Goal: Task Accomplishment & Management: Use online tool/utility

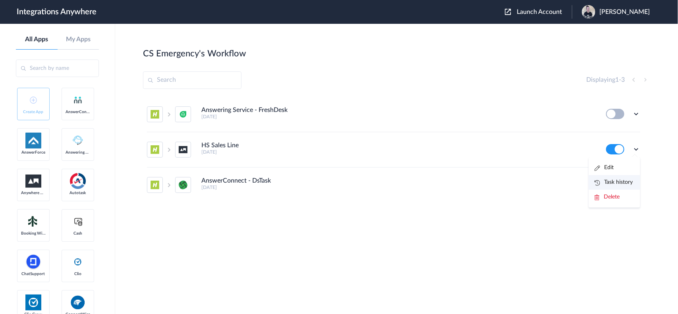
click at [616, 182] on link "Task history" at bounding box center [614, 183] width 38 height 6
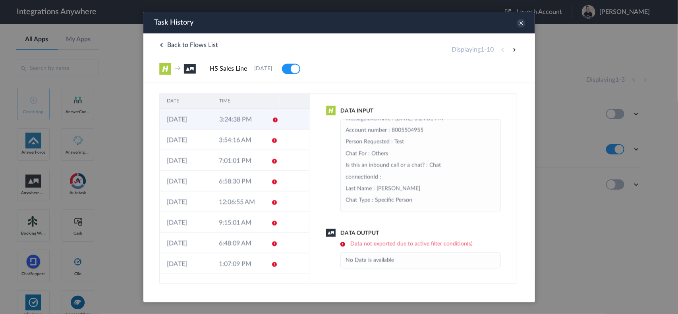
click at [239, 120] on td "3:24:38 PM" at bounding box center [238, 118] width 52 height 21
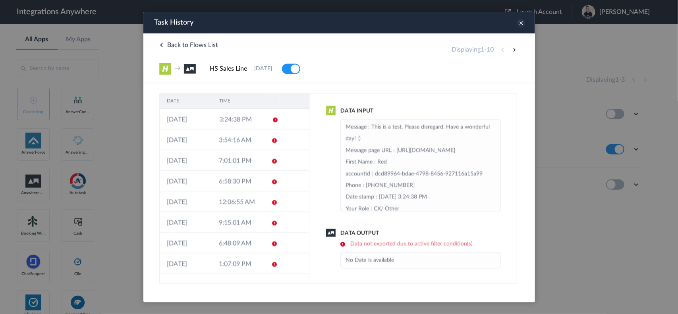
click at [521, 24] on icon at bounding box center [520, 22] width 9 height 9
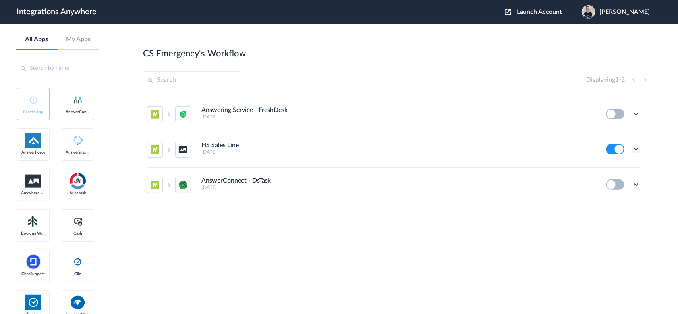
click at [636, 149] on icon at bounding box center [636, 149] width 8 height 8
click at [610, 165] on li "Edit" at bounding box center [615, 167] width 52 height 15
click at [636, 152] on icon at bounding box center [636, 149] width 8 height 8
click at [614, 168] on li "Edit" at bounding box center [615, 167] width 52 height 15
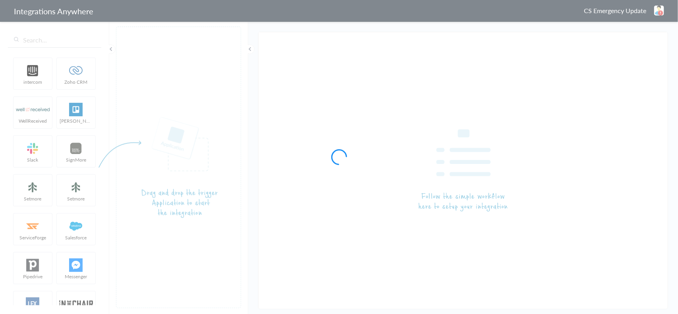
type input "HS Sales Line"
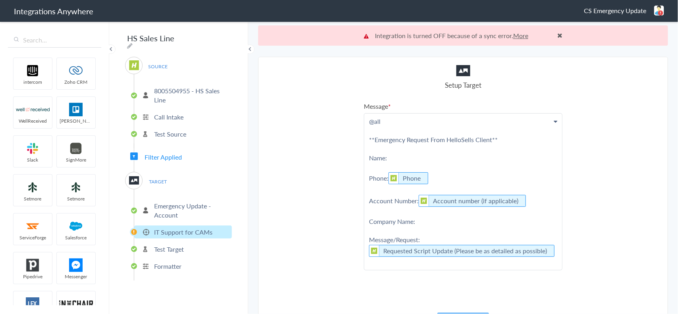
click at [172, 89] on p "8005504955 - HS Sales Line" at bounding box center [192, 95] width 76 height 18
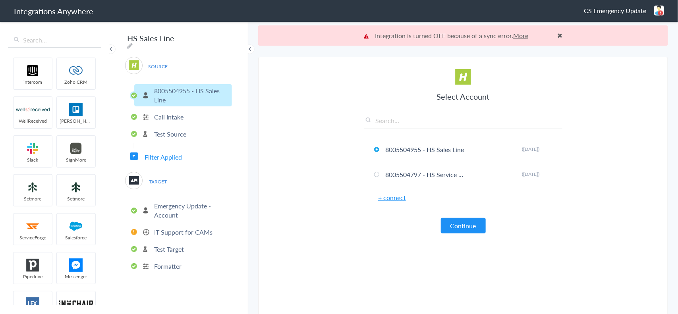
click at [174, 113] on p "Call Intake" at bounding box center [168, 116] width 29 height 9
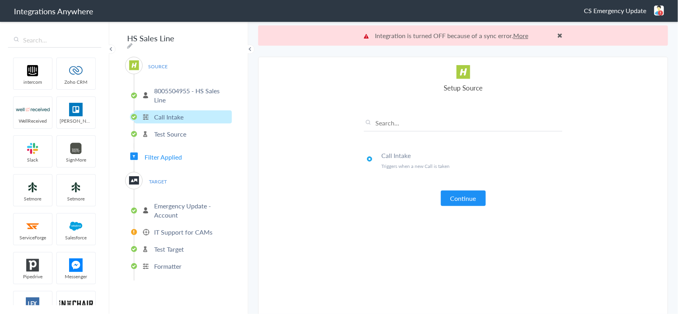
click at [175, 132] on p "Test Source" at bounding box center [170, 133] width 32 height 9
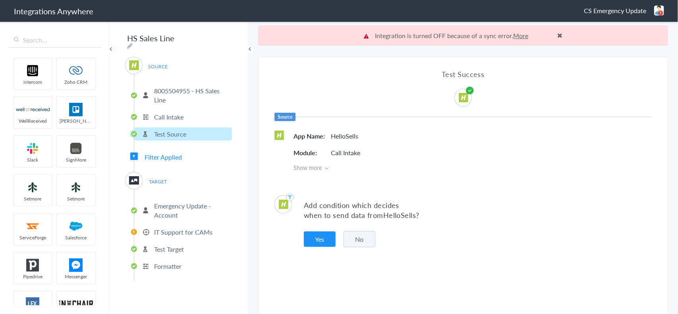
click at [161, 155] on span "Filter Applied" at bounding box center [163, 157] width 37 height 9
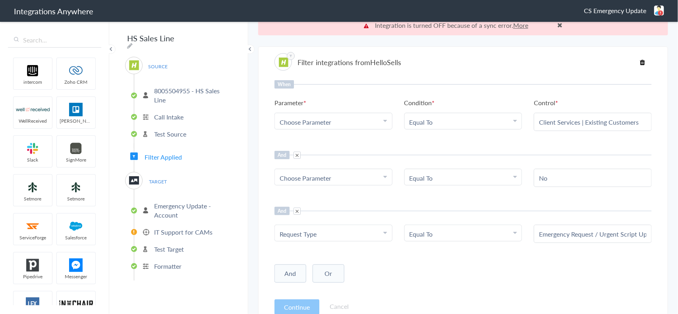
scroll to position [20, 0]
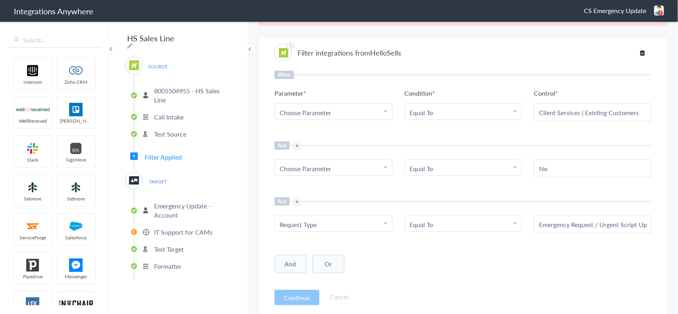
click at [329, 114] on span "Choose Parameter" at bounding box center [306, 112] width 52 height 9
click at [305, 134] on input "text" at bounding box center [333, 134] width 117 height 17
type input "existing"
click at [312, 149] on link "Existing Client" at bounding box center [333, 151] width 117 height 17
click at [434, 110] on li "Equal To" at bounding box center [462, 112] width 104 height 9
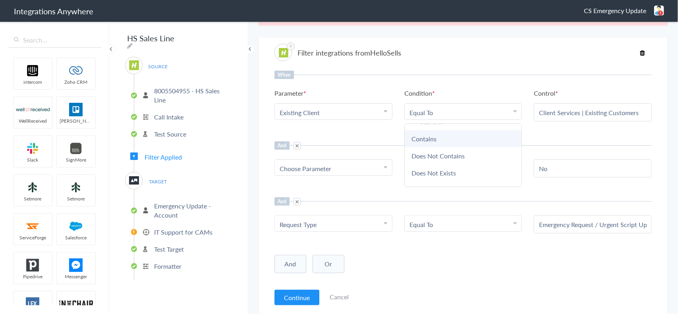
scroll to position [0, 0]
click at [428, 148] on link "Contains" at bounding box center [463, 151] width 117 height 17
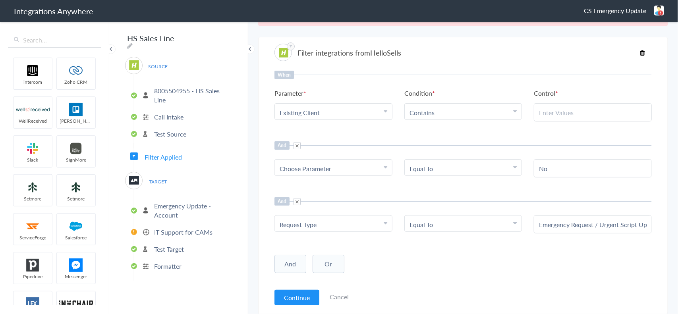
click at [539, 111] on input "text" at bounding box center [593, 112] width 108 height 9
type input "Yes"
click at [453, 135] on div "When Parameter Choose Parameter Existing Client First Name Last Name Email Phon…" at bounding box center [462, 177] width 377 height 213
click at [346, 168] on div "Choose Parameter" at bounding box center [334, 168] width 108 height 9
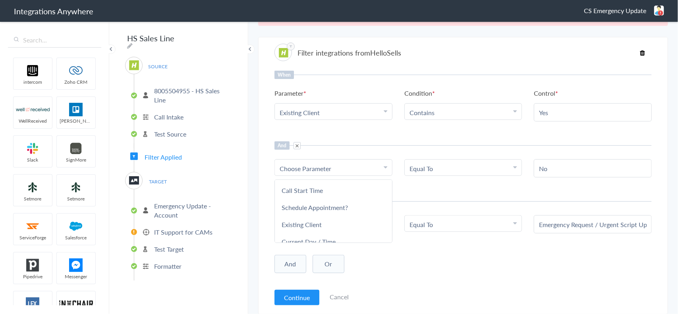
click at [342, 147] on div "And" at bounding box center [462, 145] width 377 height 8
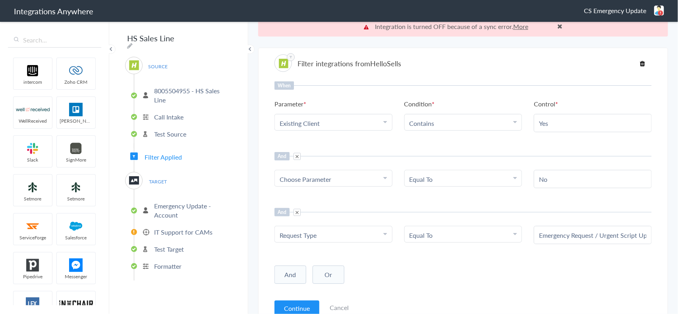
scroll to position [0, 0]
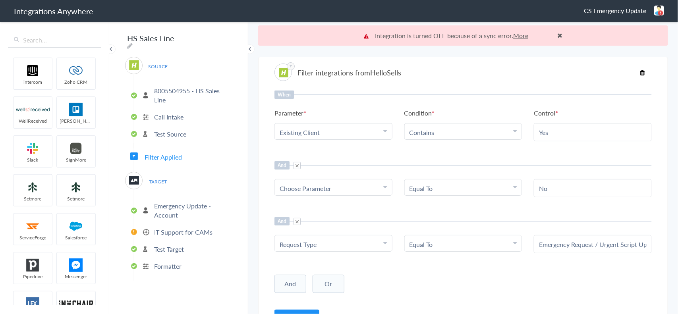
click at [427, 129] on link "Contains" at bounding box center [422, 132] width 25 height 9
click at [430, 181] on link "Equal To" at bounding box center [463, 182] width 117 height 17
click at [543, 129] on input "text" at bounding box center [593, 132] width 108 height 9
type input "Yes"
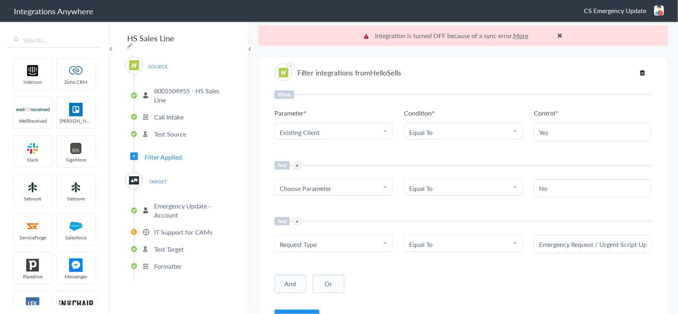
click at [330, 187] on span "Choose Parameter" at bounding box center [306, 188] width 52 height 9
click at [324, 187] on span "Choose Parameter" at bounding box center [306, 188] width 52 height 9
click at [372, 185] on div "Choose Parameter" at bounding box center [334, 188] width 108 height 9
click at [371, 186] on div "Choose Parameter" at bounding box center [334, 188] width 108 height 9
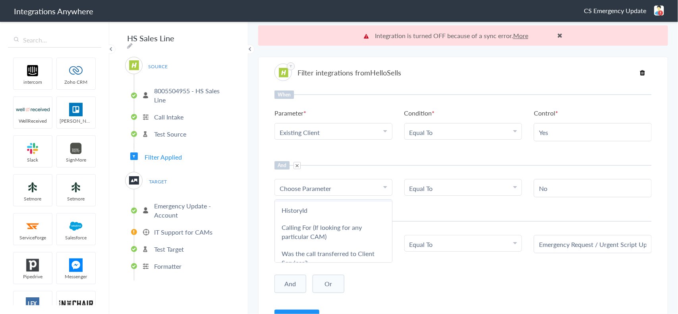
scroll to position [794, 0]
click at [310, 232] on link "Was the call transferred to Client Services?" at bounding box center [333, 241] width 117 height 26
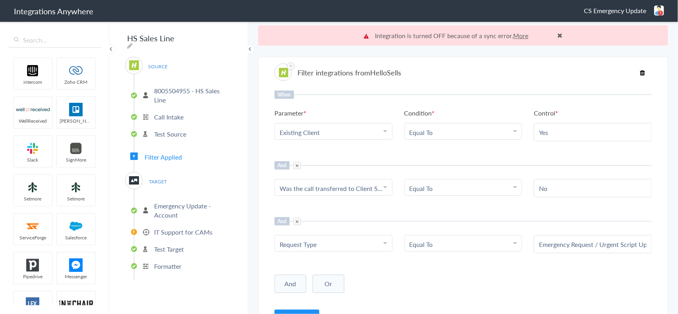
scroll to position [20, 0]
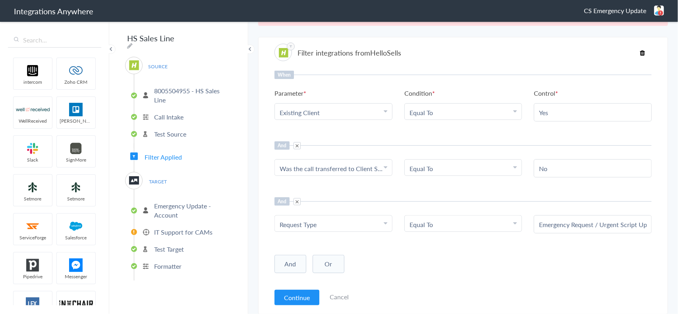
click at [344, 114] on Client "Existing Client" at bounding box center [332, 112] width 104 height 9
click at [309, 135] on input "text" at bounding box center [333, 134] width 117 height 17
click at [348, 128] on input "reqest" at bounding box center [333, 134] width 117 height 17
click at [402, 130] on div "When Parameter Choose Parameter Existing Client reqest First Name Last Name Ema…" at bounding box center [462, 177] width 377 height 213
click at [297, 144] on span at bounding box center [297, 145] width 7 height 7
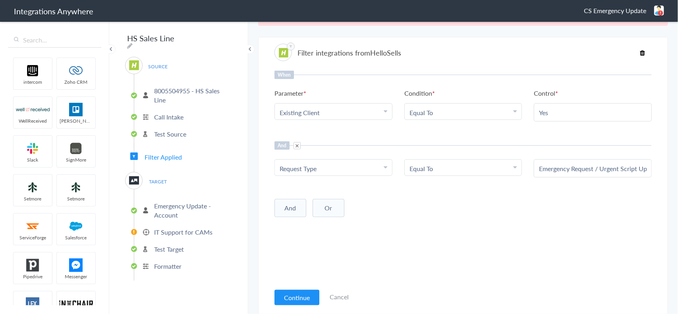
drag, startPoint x: 296, startPoint y: 144, endPoint x: 301, endPoint y: 144, distance: 4.8
click at [297, 144] on span at bounding box center [297, 145] width 7 height 7
click at [326, 111] on Client "Existing Client" at bounding box center [332, 112] width 104 height 9
click at [299, 134] on input "text" at bounding box center [333, 134] width 117 height 17
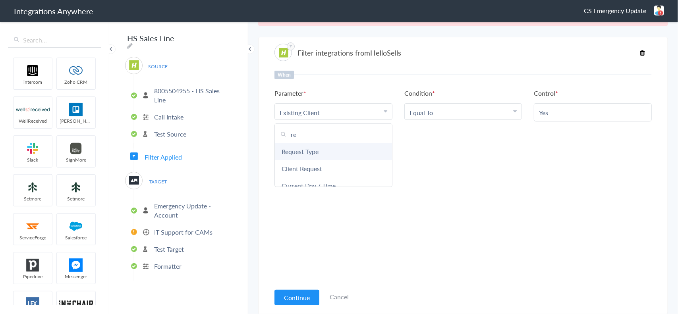
type input "re"
drag, startPoint x: 295, startPoint y: 152, endPoint x: 305, endPoint y: 146, distance: 11.6
click at [296, 152] on link "Request Type" at bounding box center [333, 151] width 117 height 17
drag, startPoint x: 549, startPoint y: 112, endPoint x: 529, endPoint y: 111, distance: 20.7
click at [534, 111] on div "Yes" at bounding box center [593, 112] width 118 height 18
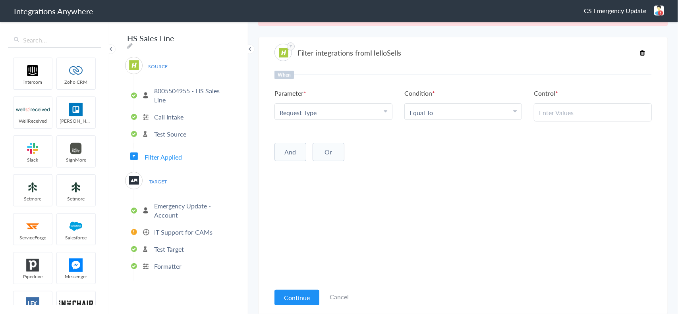
paste input "Emergency Request / Urgent Script Update"
type input "Emergency Request / Urgent Script Update"
click at [299, 293] on button "Continue" at bounding box center [296, 297] width 45 height 15
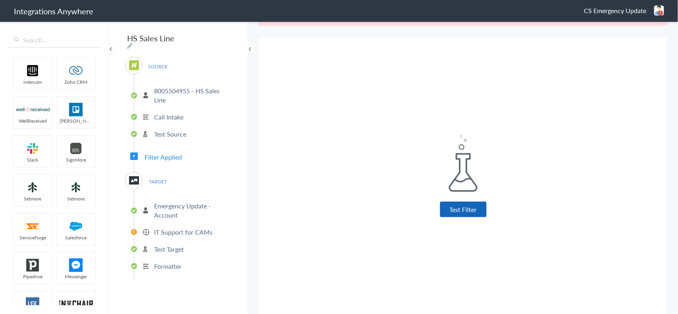
click at [453, 207] on button "Test Filter" at bounding box center [463, 209] width 46 height 15
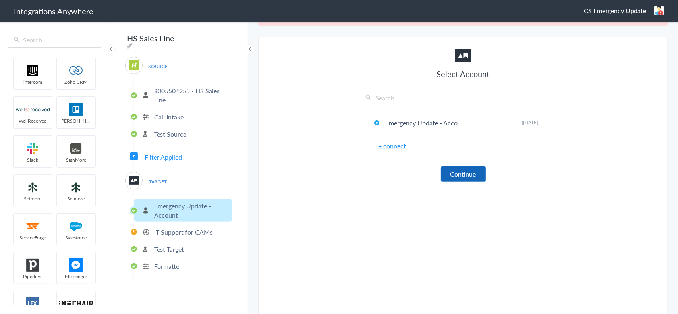
click at [460, 170] on button "Continue" at bounding box center [463, 173] width 45 height 15
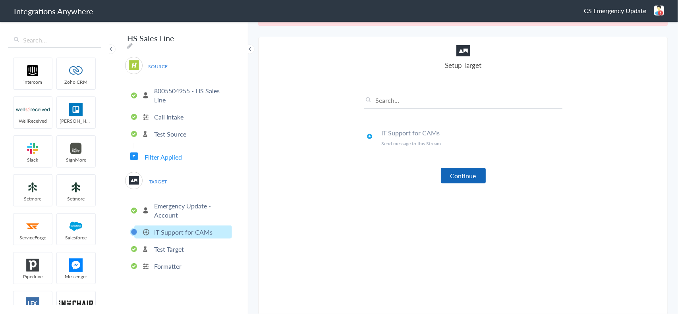
click at [459, 174] on button "Continue" at bounding box center [463, 175] width 45 height 15
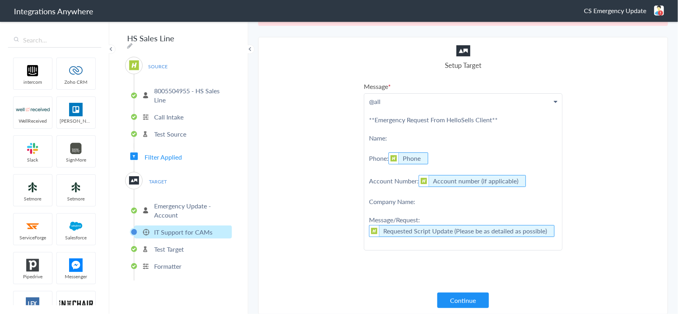
scroll to position [20, 0]
click at [447, 299] on button "Continue" at bounding box center [463, 299] width 52 height 15
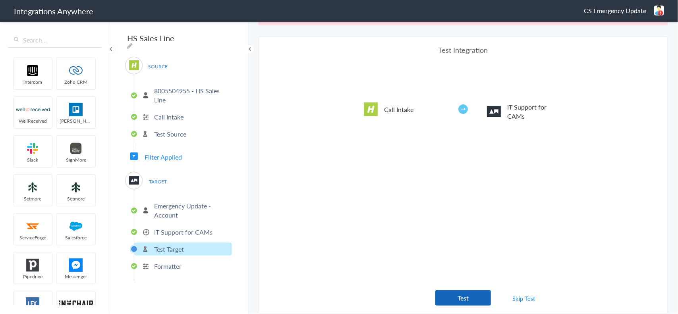
click at [453, 293] on button "Test" at bounding box center [463, 297] width 56 height 15
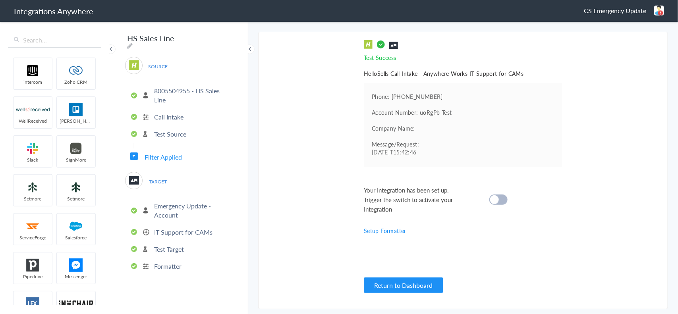
scroll to position [54, 0]
click at [173, 205] on p "Emergency Update - Account" at bounding box center [192, 210] width 76 height 18
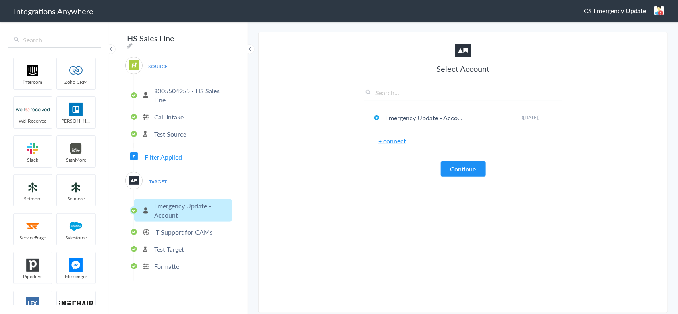
click at [167, 153] on span "Filter Applied" at bounding box center [163, 157] width 37 height 9
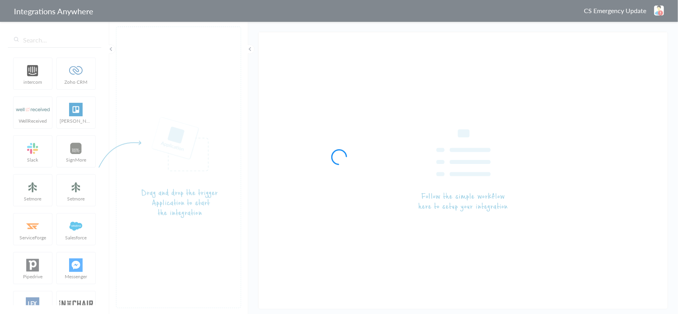
type input "HS Sales Line"
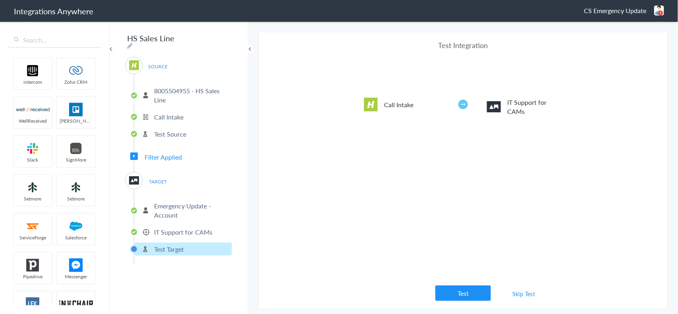
click at [523, 292] on link "Skip Test" at bounding box center [524, 294] width 42 height 14
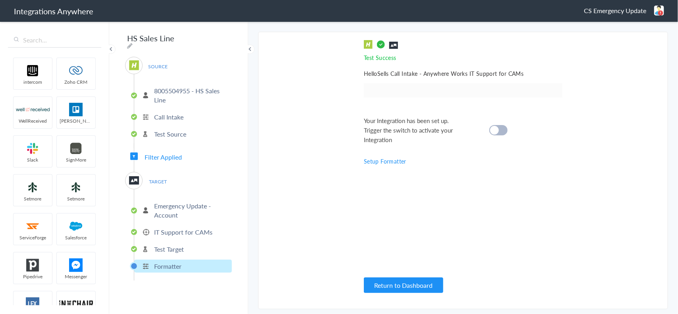
click at [507, 129] on div at bounding box center [498, 130] width 18 height 10
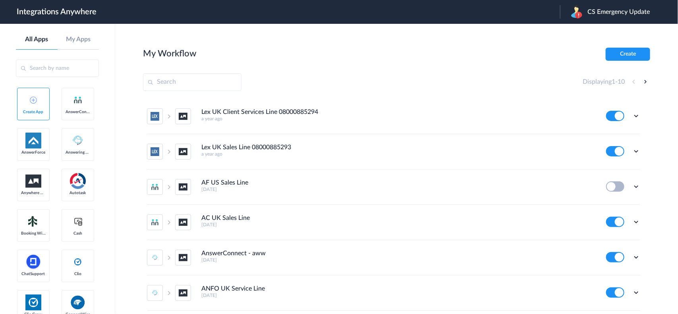
click at [203, 80] on input "text" at bounding box center [192, 81] width 99 height 17
paste input "8005504955"
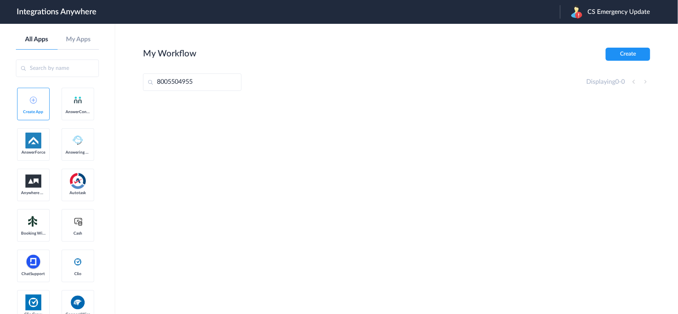
type input "8005504955"
click at [614, 13] on span "CS Emergency Update" at bounding box center [618, 12] width 62 height 8
click at [581, 31] on link "Logout" at bounding box center [574, 32] width 17 height 6
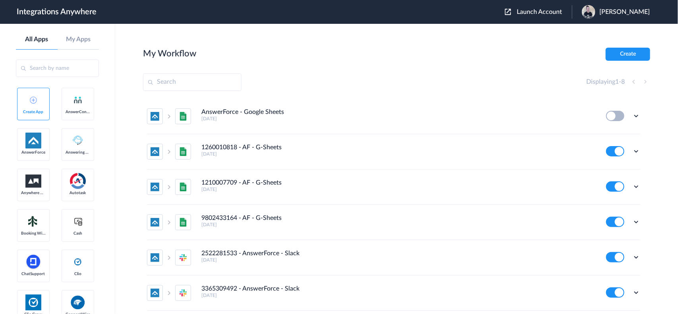
click at [535, 12] on span "Launch Account" at bounding box center [539, 12] width 45 height 6
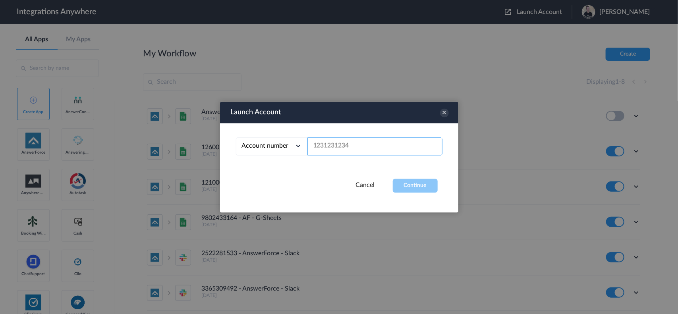
click at [360, 140] on input "text" at bounding box center [374, 146] width 135 height 18
paste input "8005504955"
type input "8005504955"
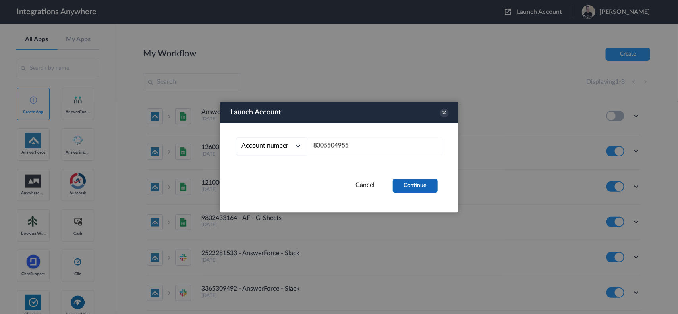
click at [413, 186] on button "Continue" at bounding box center [415, 186] width 45 height 14
